Goal: Transaction & Acquisition: Purchase product/service

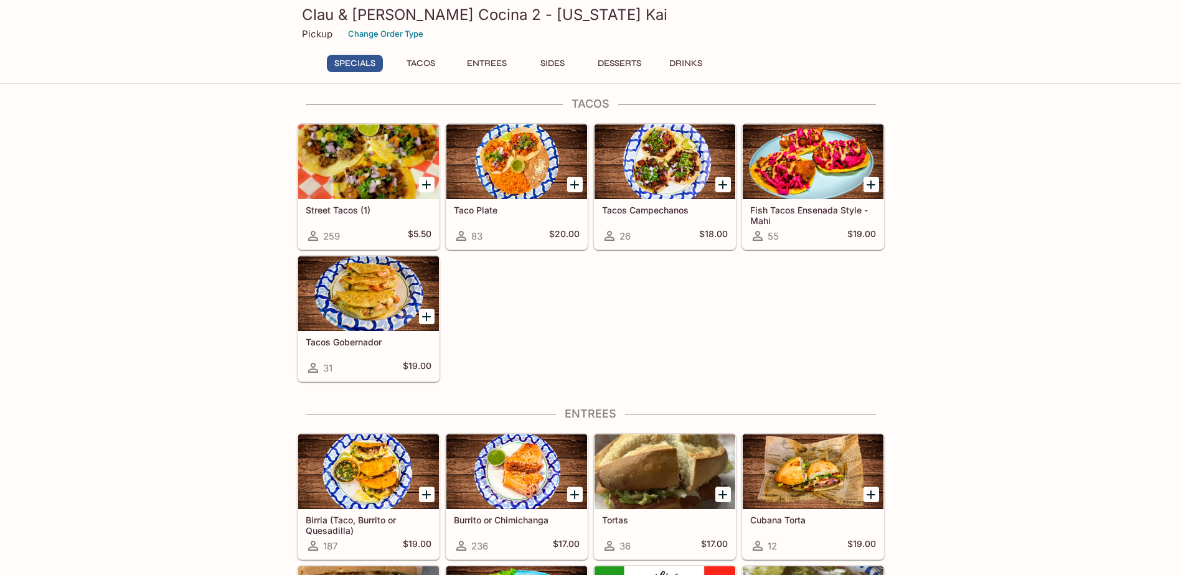
scroll to position [187, 0]
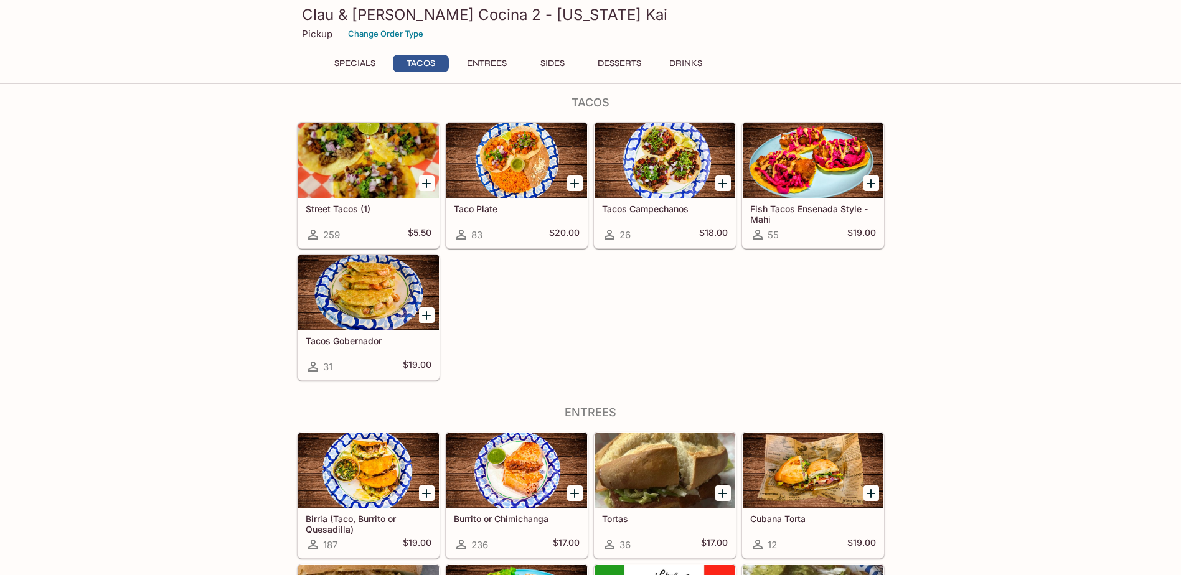
click at [367, 221] on div "Street Tacos (1) 259 $5.50" at bounding box center [368, 223] width 141 height 50
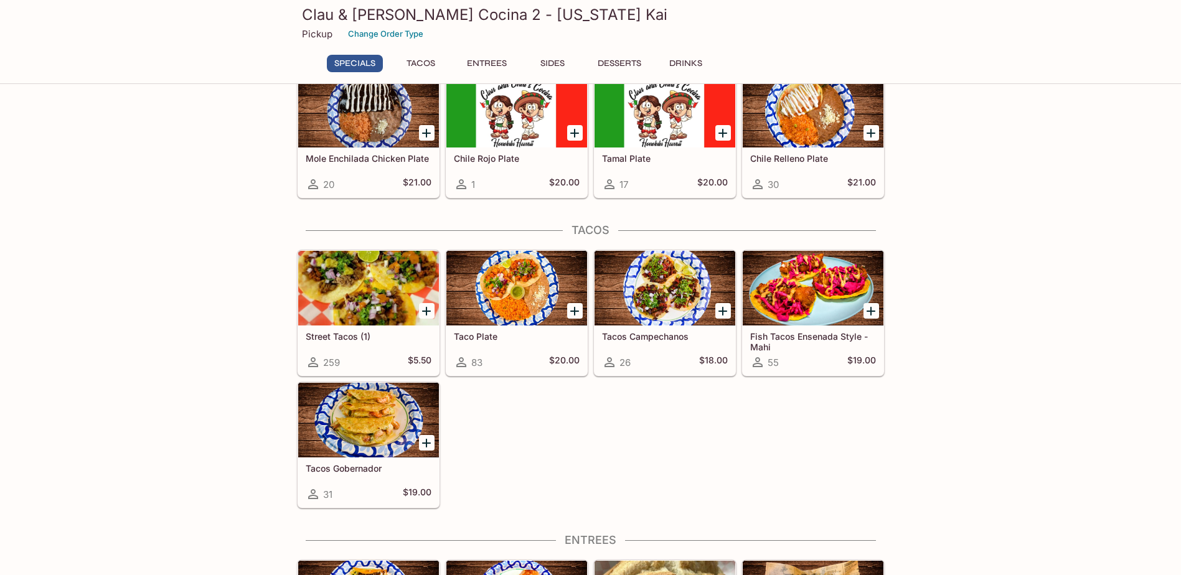
scroll to position [57, 0]
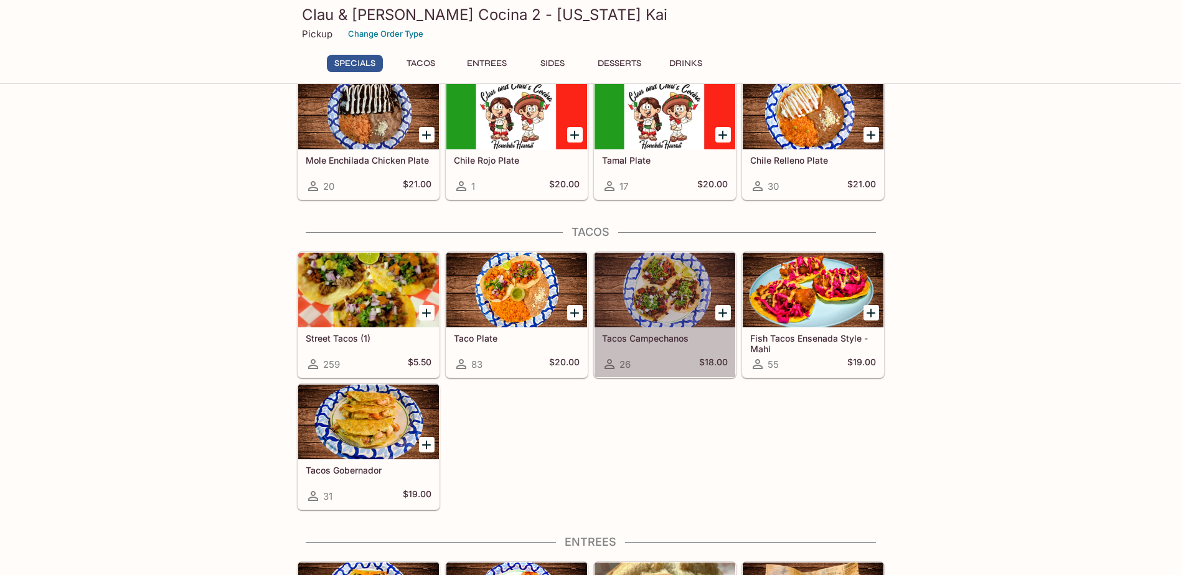
click at [656, 341] on h5 "Tacos Campechanos" at bounding box center [665, 338] width 126 height 11
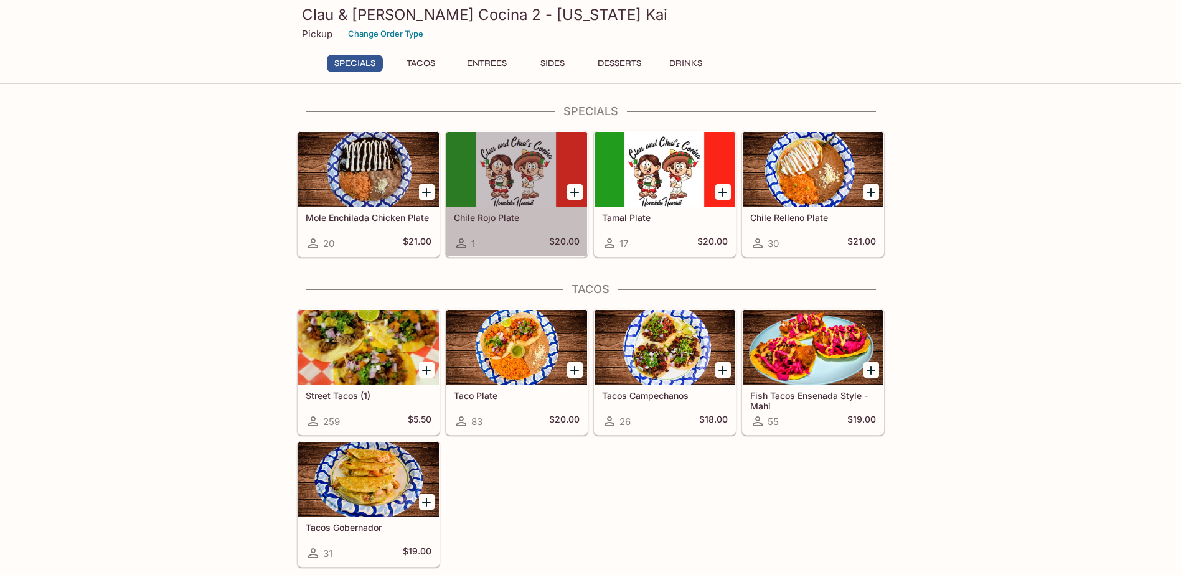
click at [505, 218] on h5 "Chile Rojo Plate" at bounding box center [517, 217] width 126 height 11
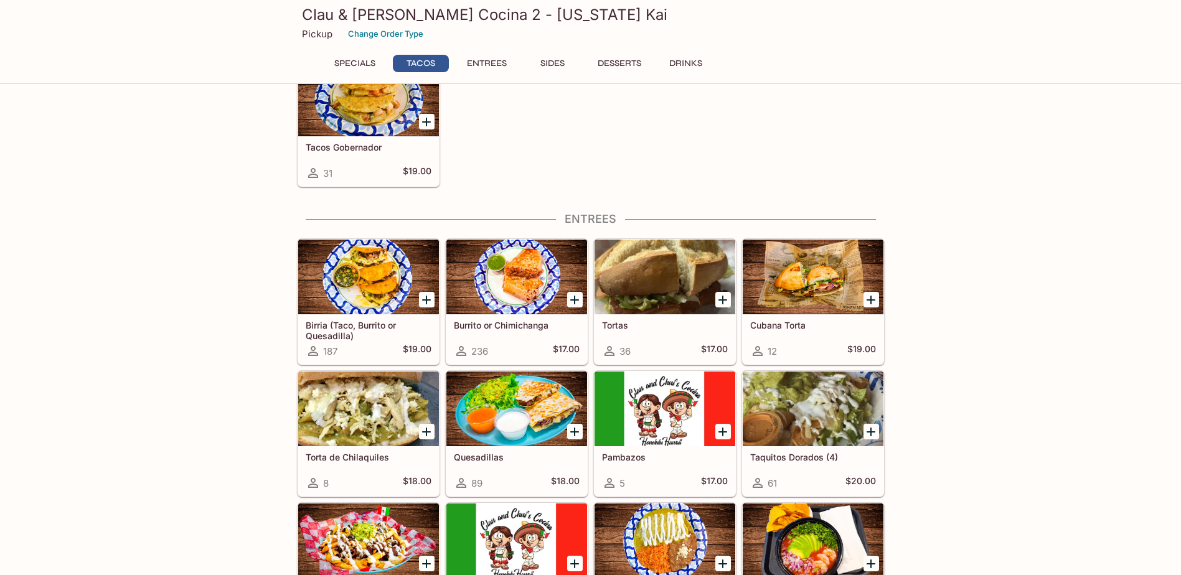
scroll to position [436, 0]
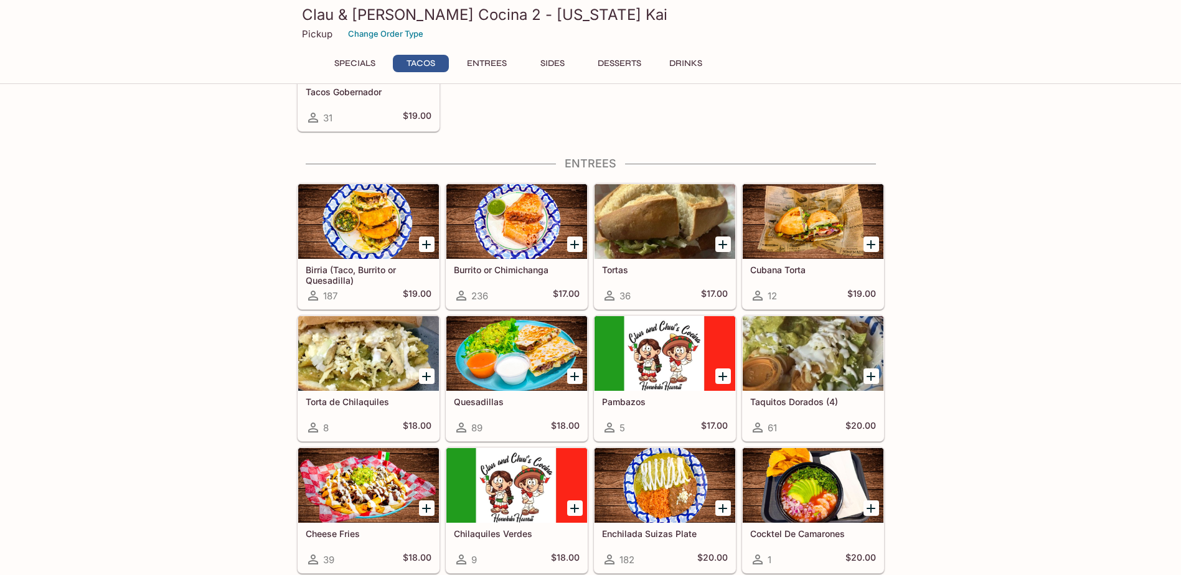
click at [776, 268] on h5 "Cubana Torta" at bounding box center [813, 270] width 126 height 11
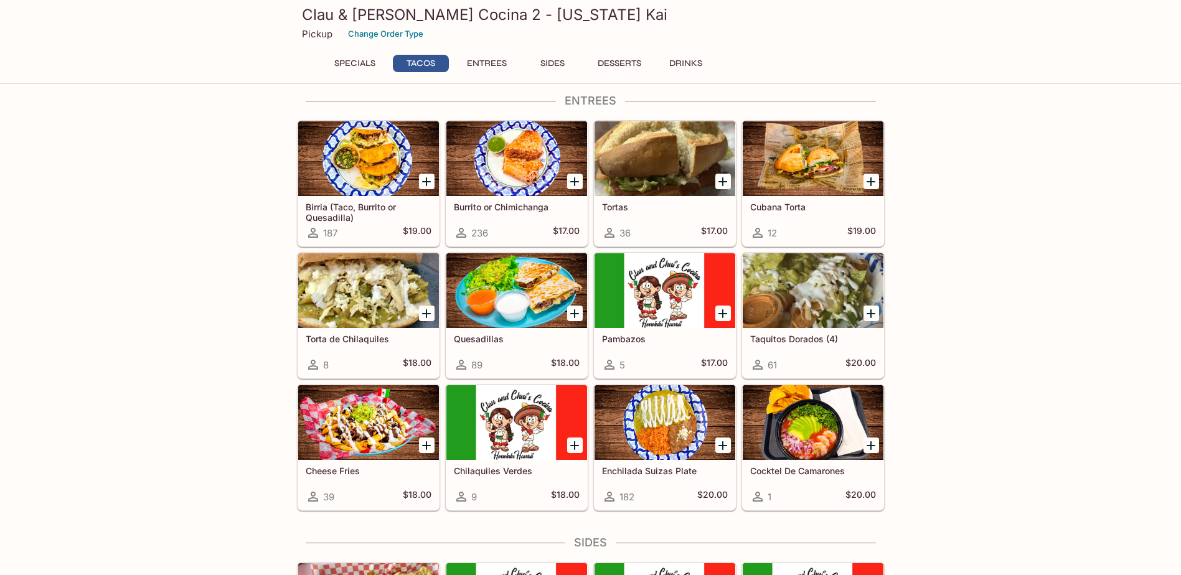
scroll to position [514, 0]
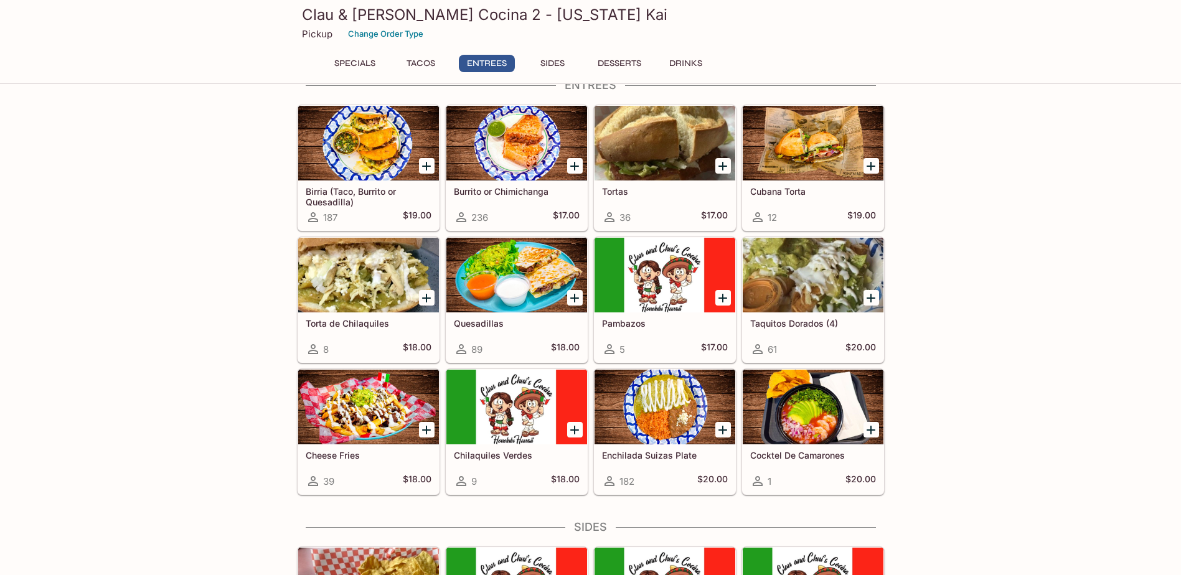
click at [650, 175] on div at bounding box center [664, 143] width 141 height 75
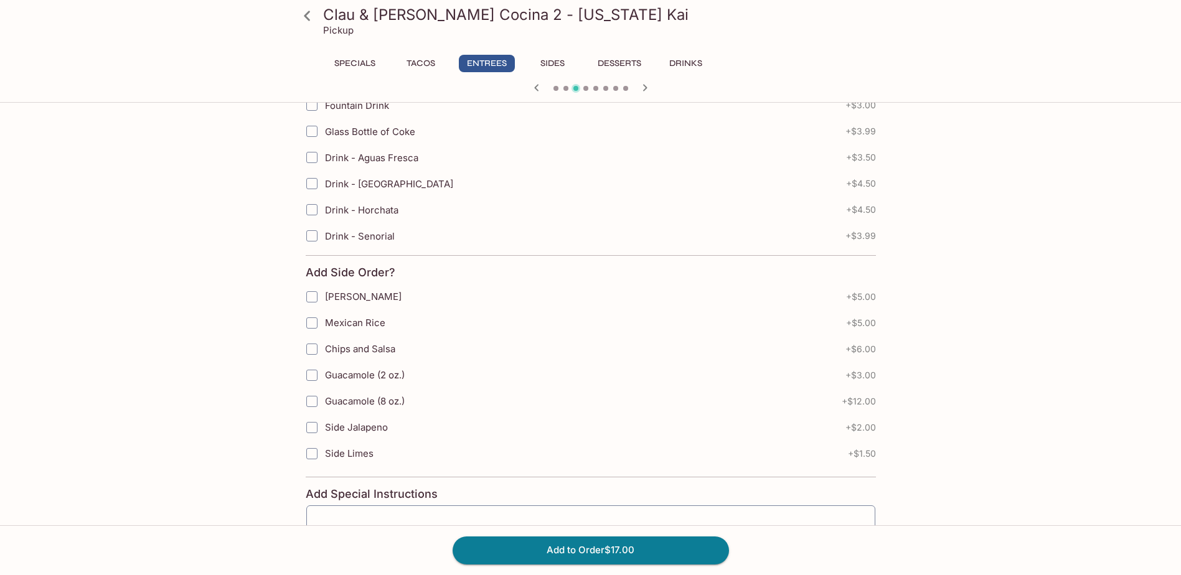
scroll to position [622, 0]
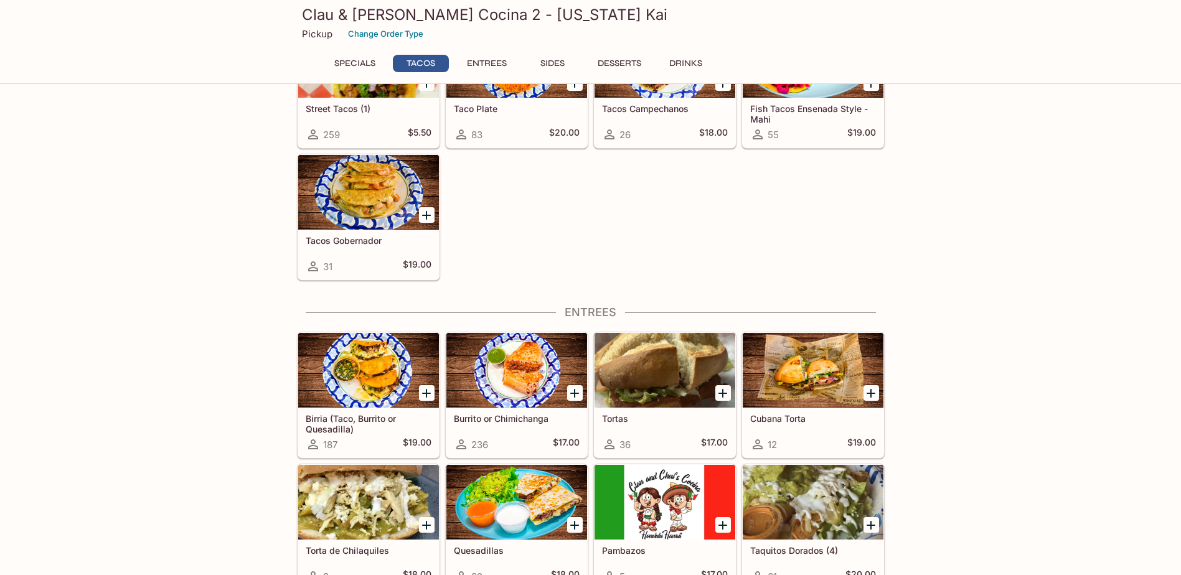
scroll to position [265, 0]
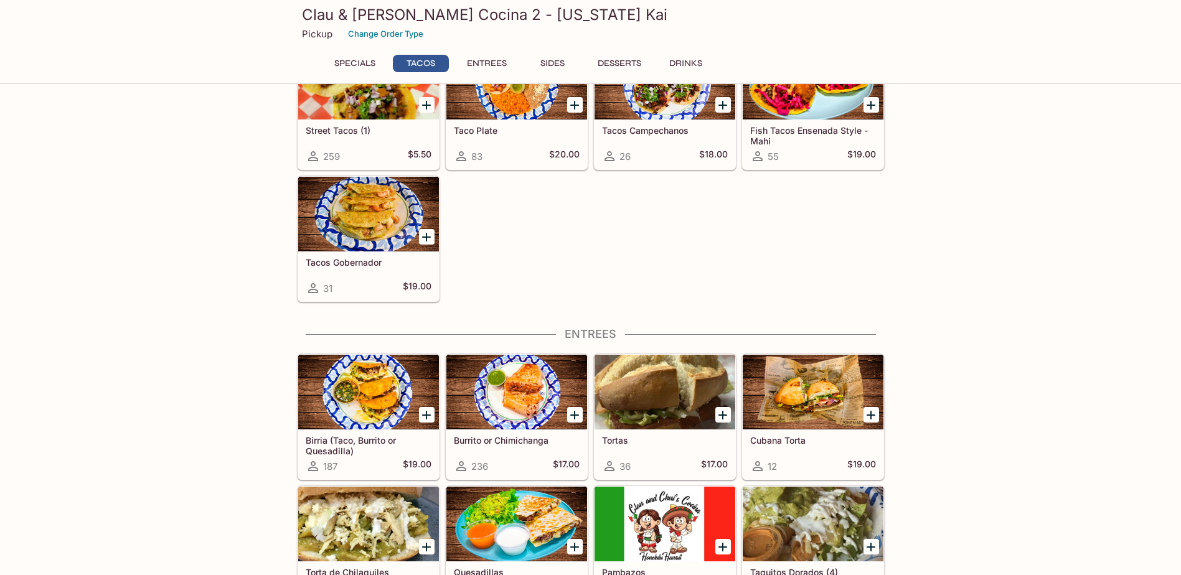
click at [479, 408] on div at bounding box center [516, 392] width 141 height 75
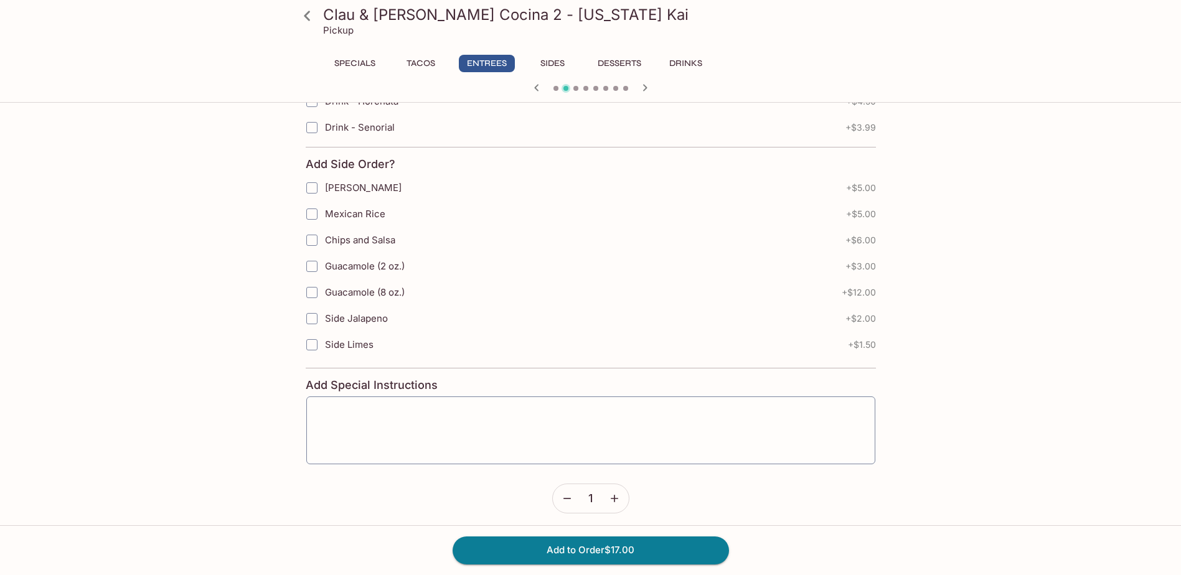
scroll to position [763, 0]
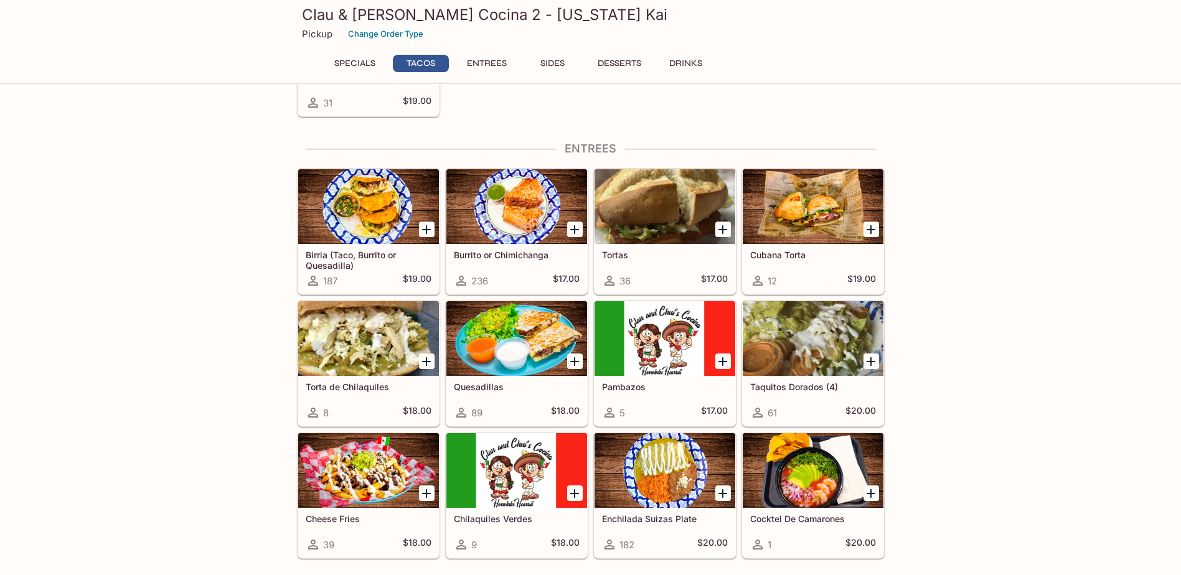
scroll to position [452, 0]
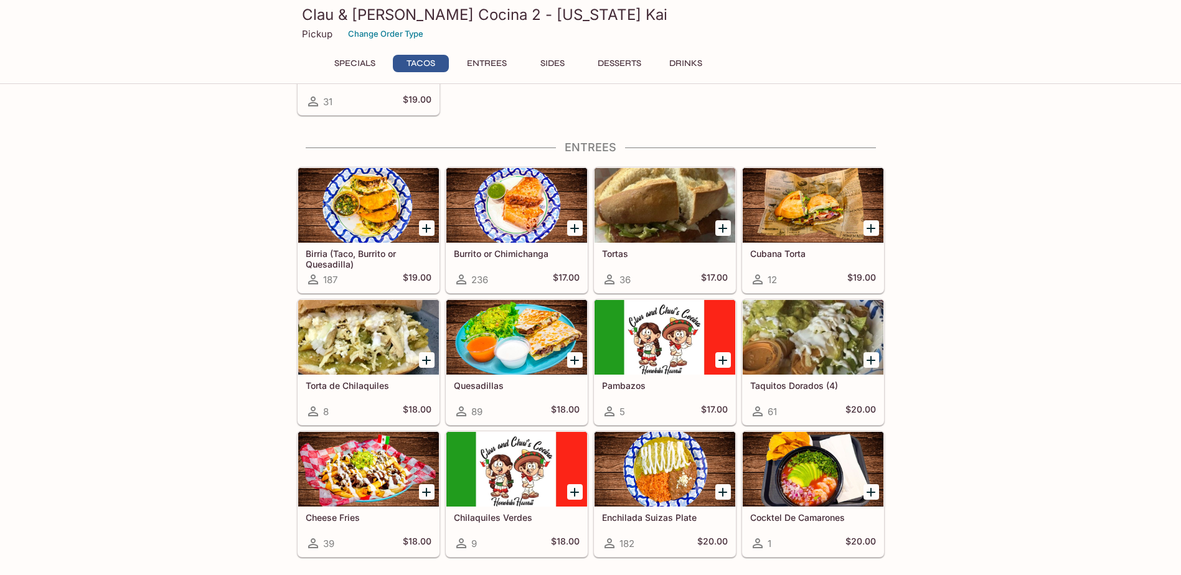
click at [547, 342] on div at bounding box center [516, 337] width 141 height 75
